Goal: Task Accomplishment & Management: Complete application form

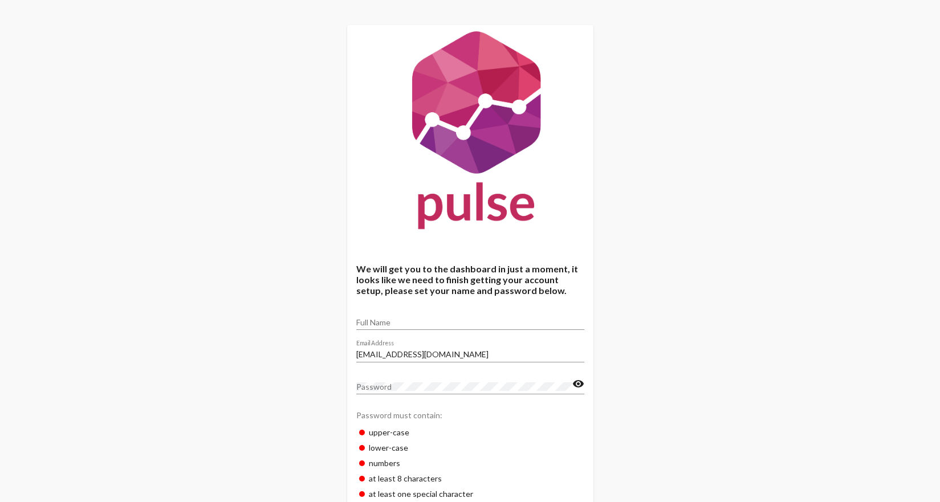
scroll to position [64, 0]
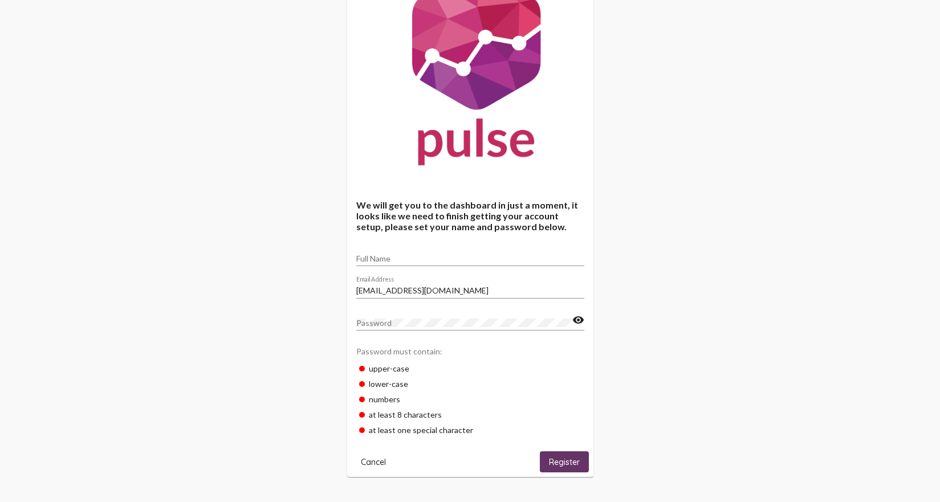
click at [390, 255] on input "Full Name" at bounding box center [470, 258] width 228 height 9
type input "[PERSON_NAME]"
click at [432, 353] on div "Password must contain:" at bounding box center [470, 351] width 228 height 20
click at [582, 316] on mat-icon "visibility" at bounding box center [578, 320] width 12 height 14
click at [567, 461] on span "Register" at bounding box center [564, 462] width 31 height 10
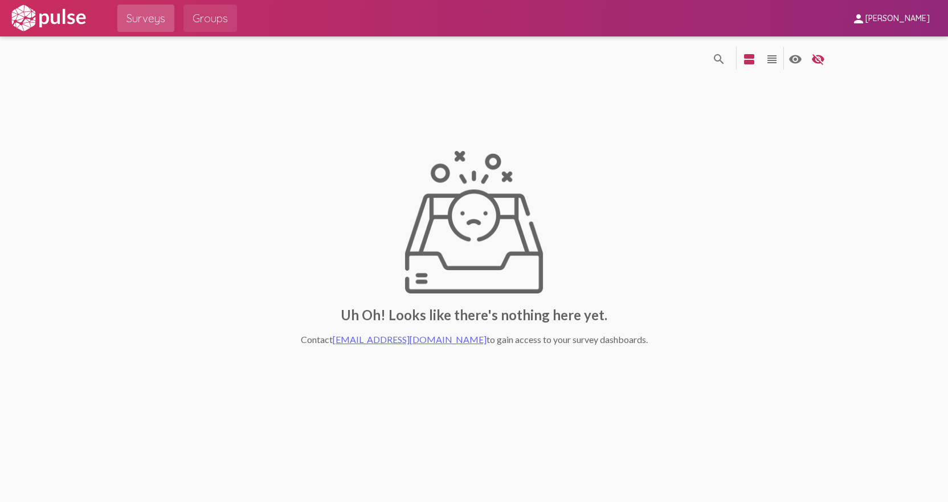
click at [213, 16] on span "Groups" at bounding box center [210, 18] width 35 height 21
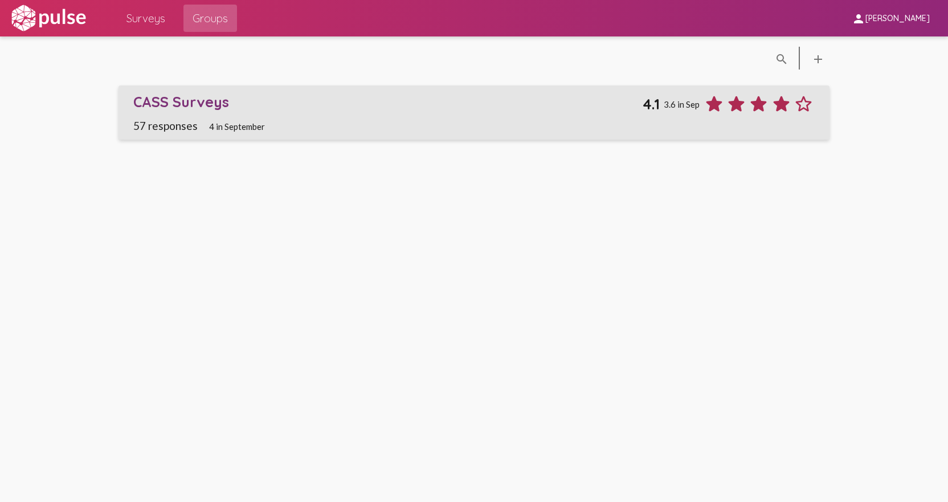
click at [176, 125] on span "57 responses" at bounding box center [165, 125] width 64 height 13
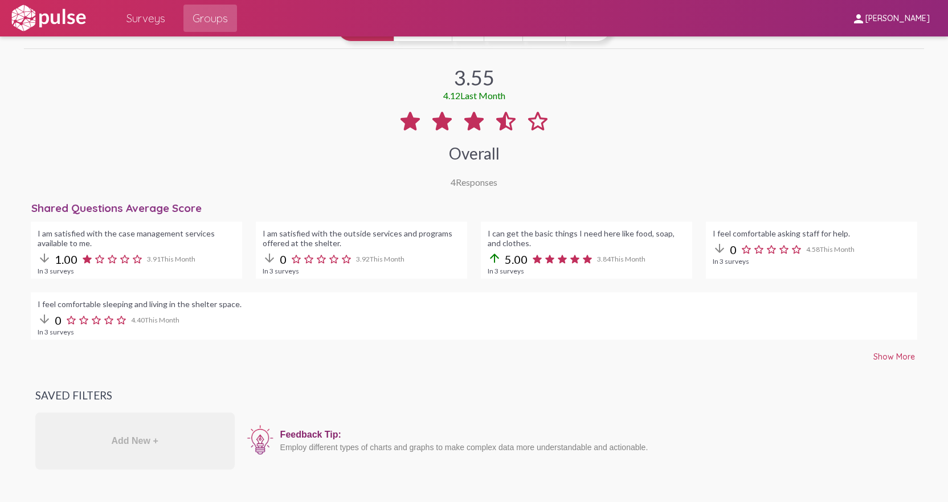
scroll to position [171, 0]
